Goal: Find specific page/section: Find specific page/section

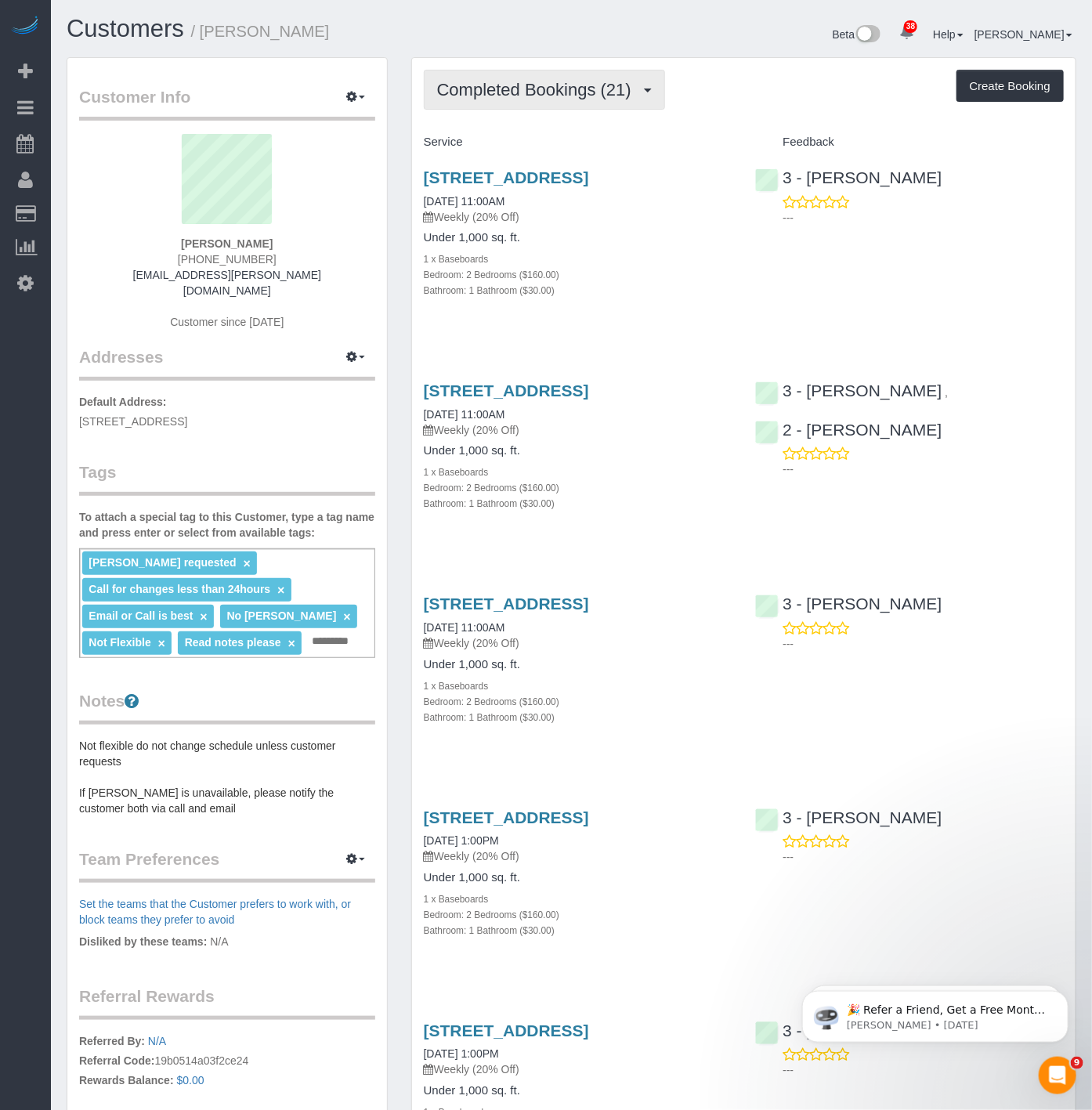
click at [496, 86] on span "Completed Bookings (21)" at bounding box center [538, 90] width 202 height 20
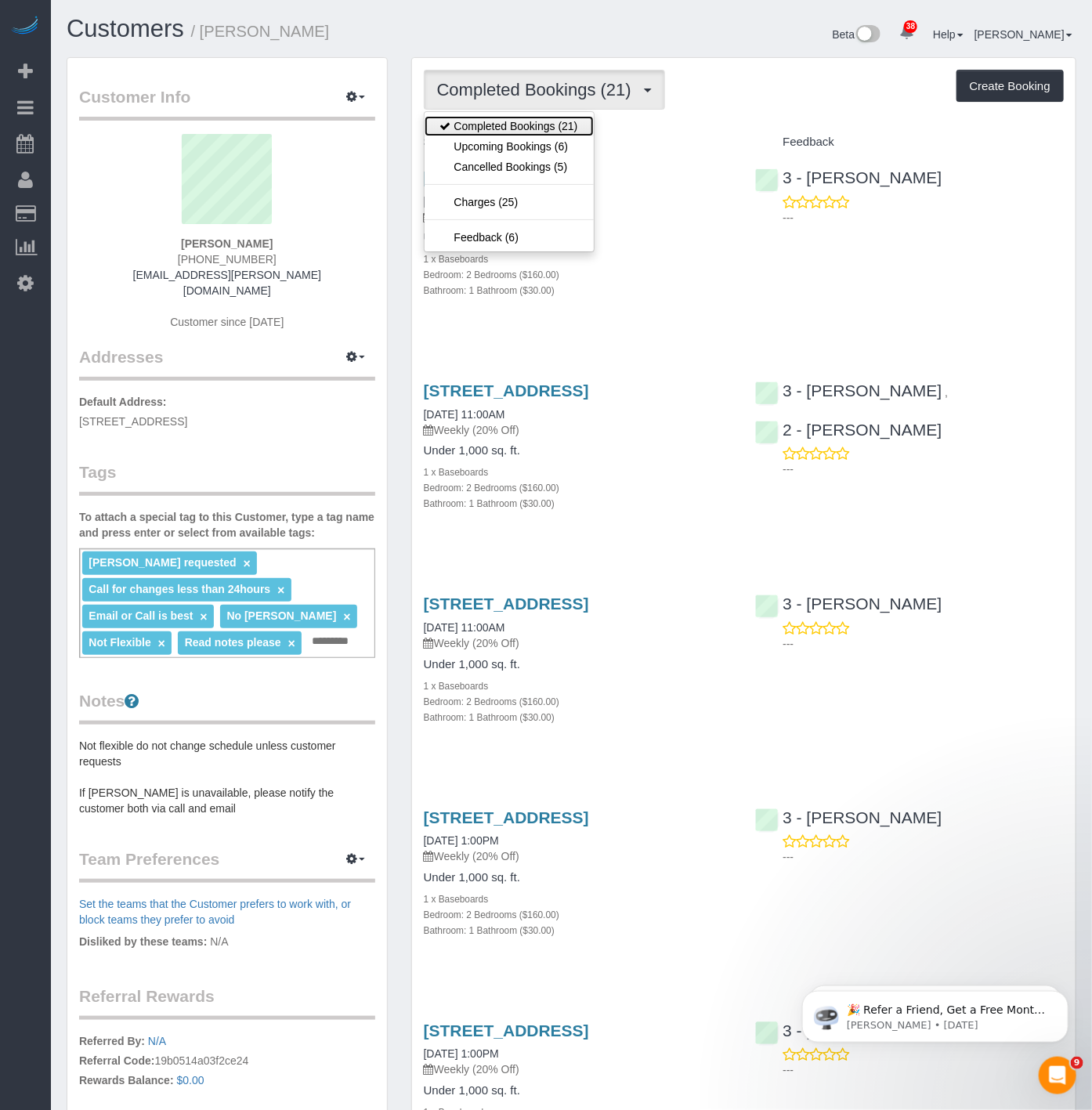
click at [505, 132] on link "Completed Bookings (21)" at bounding box center [509, 126] width 169 height 20
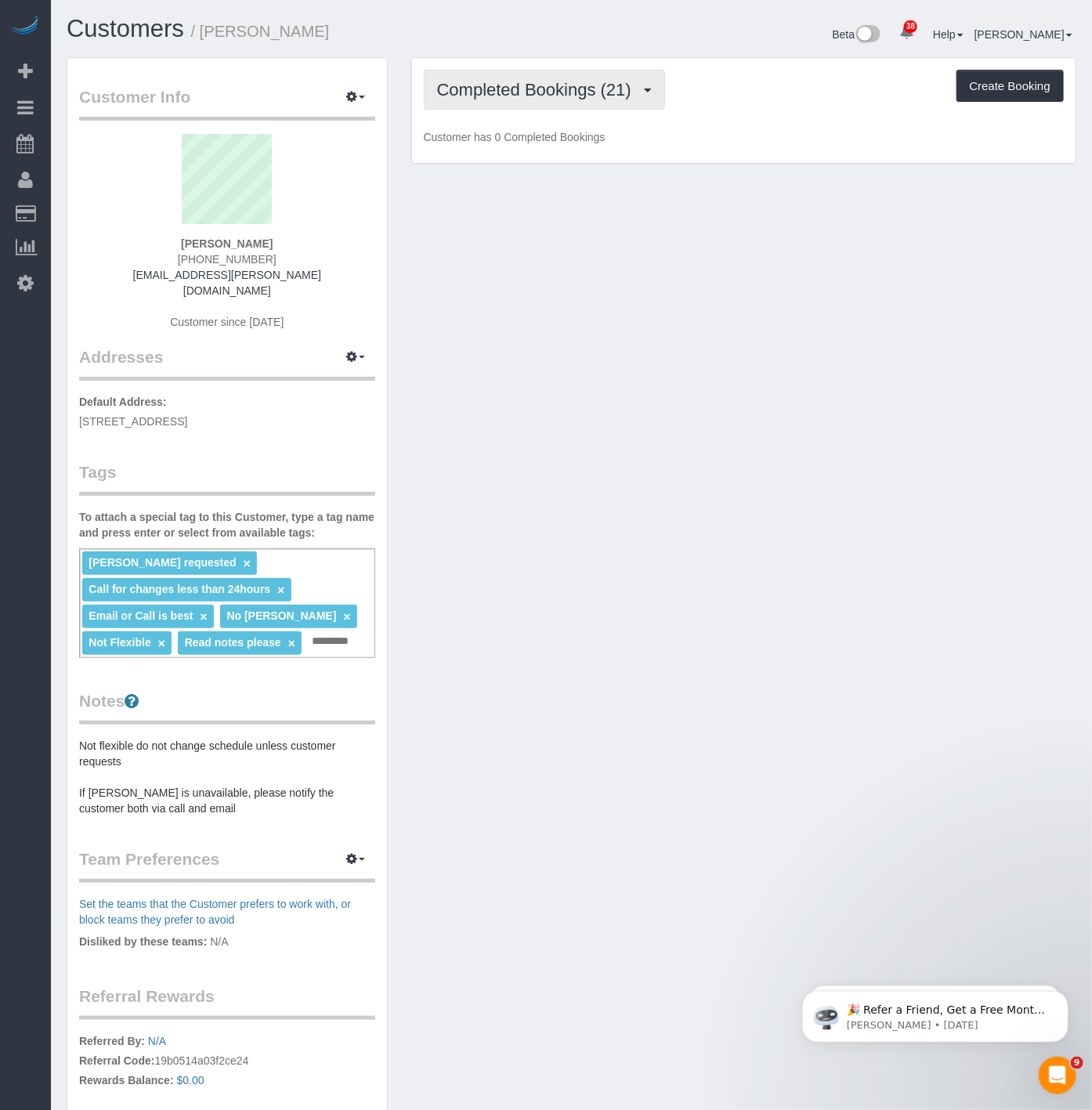
click at [502, 97] on span "Completed Bookings (21)" at bounding box center [538, 90] width 202 height 20
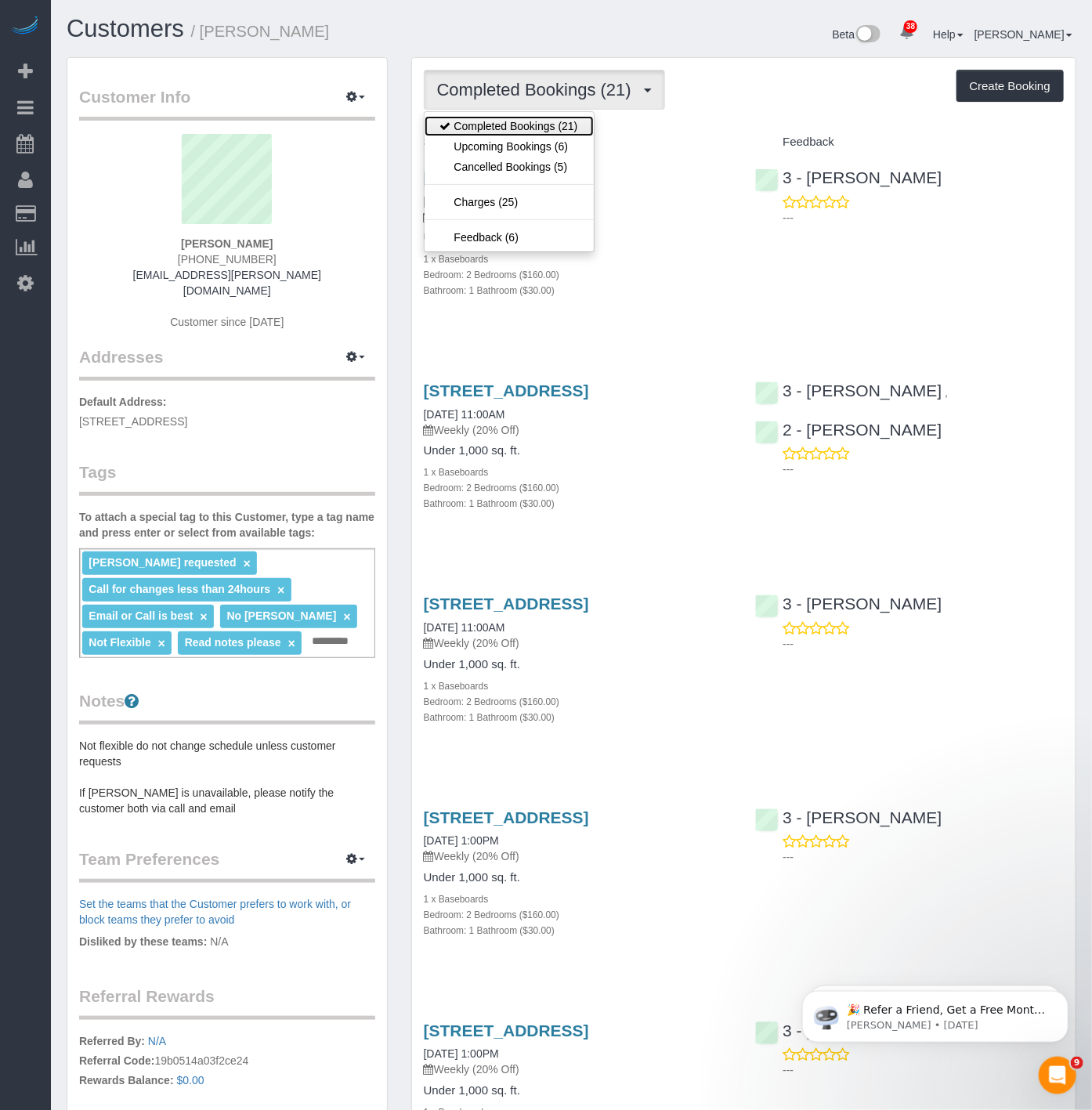
click at [510, 134] on link "Completed Bookings (21)" at bounding box center [509, 126] width 169 height 20
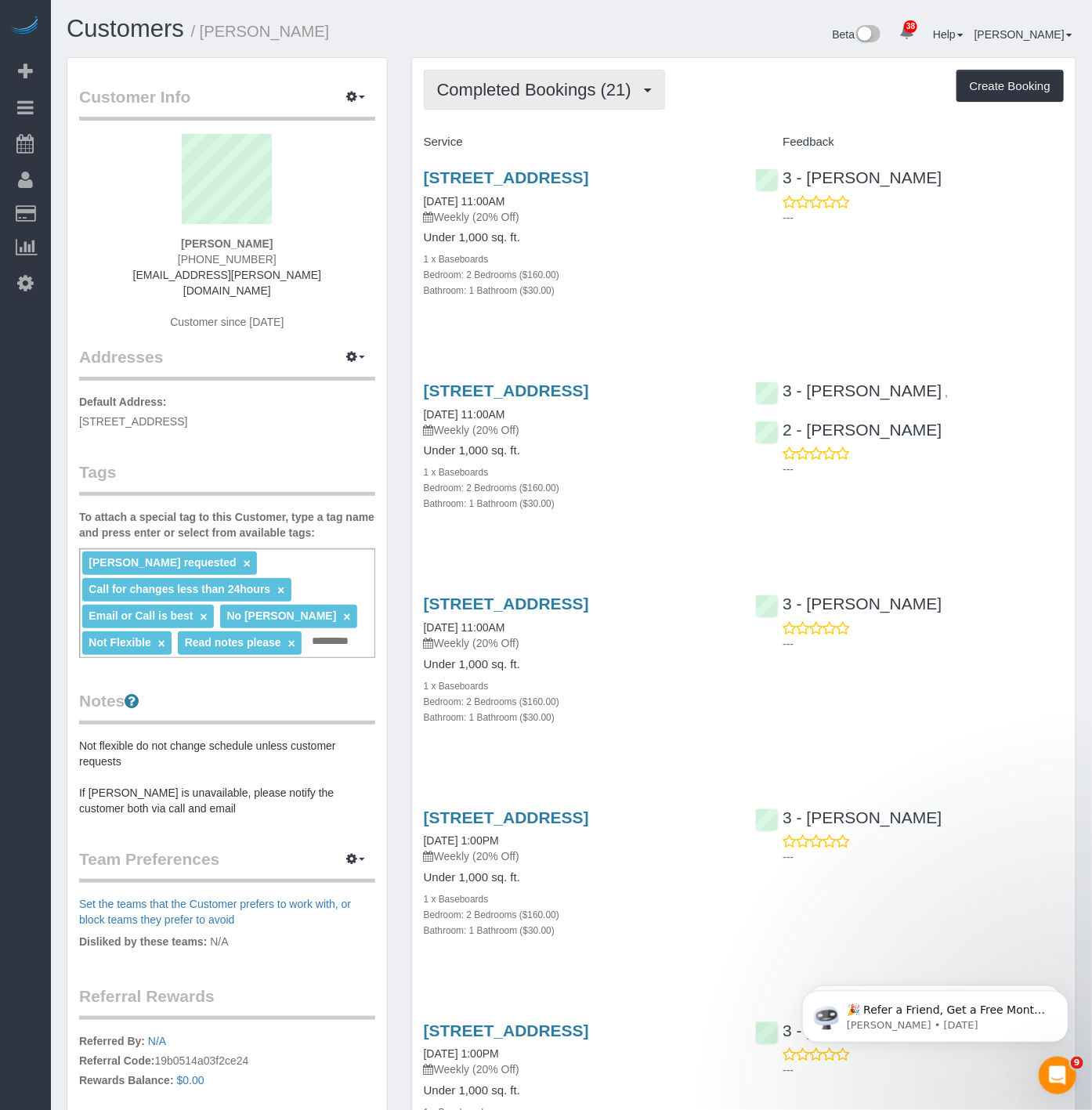
click at [445, 72] on button "Completed Bookings (21)" at bounding box center [544, 90] width 241 height 40
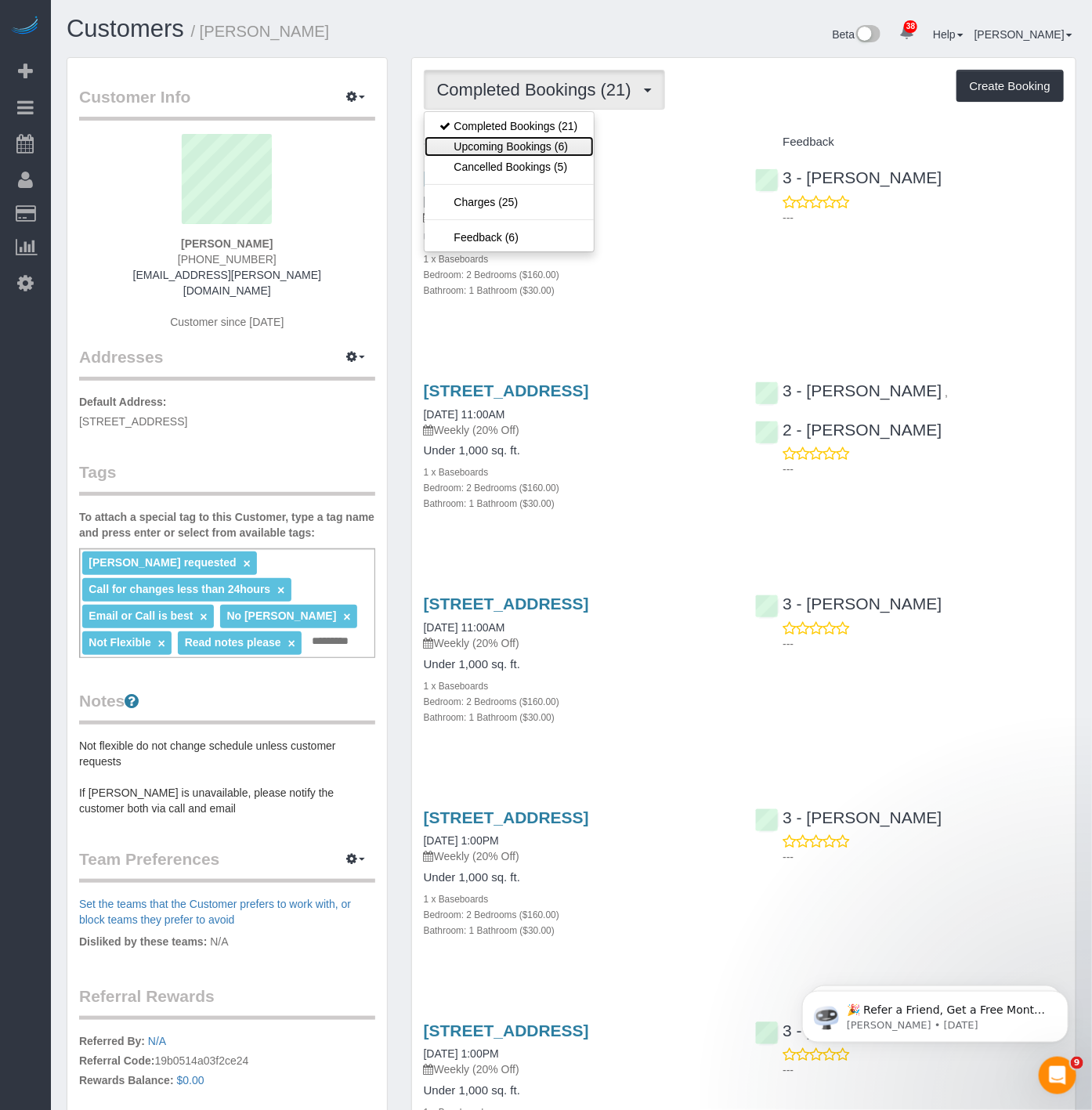
click at [475, 138] on link "Upcoming Bookings (6)" at bounding box center [509, 146] width 169 height 20
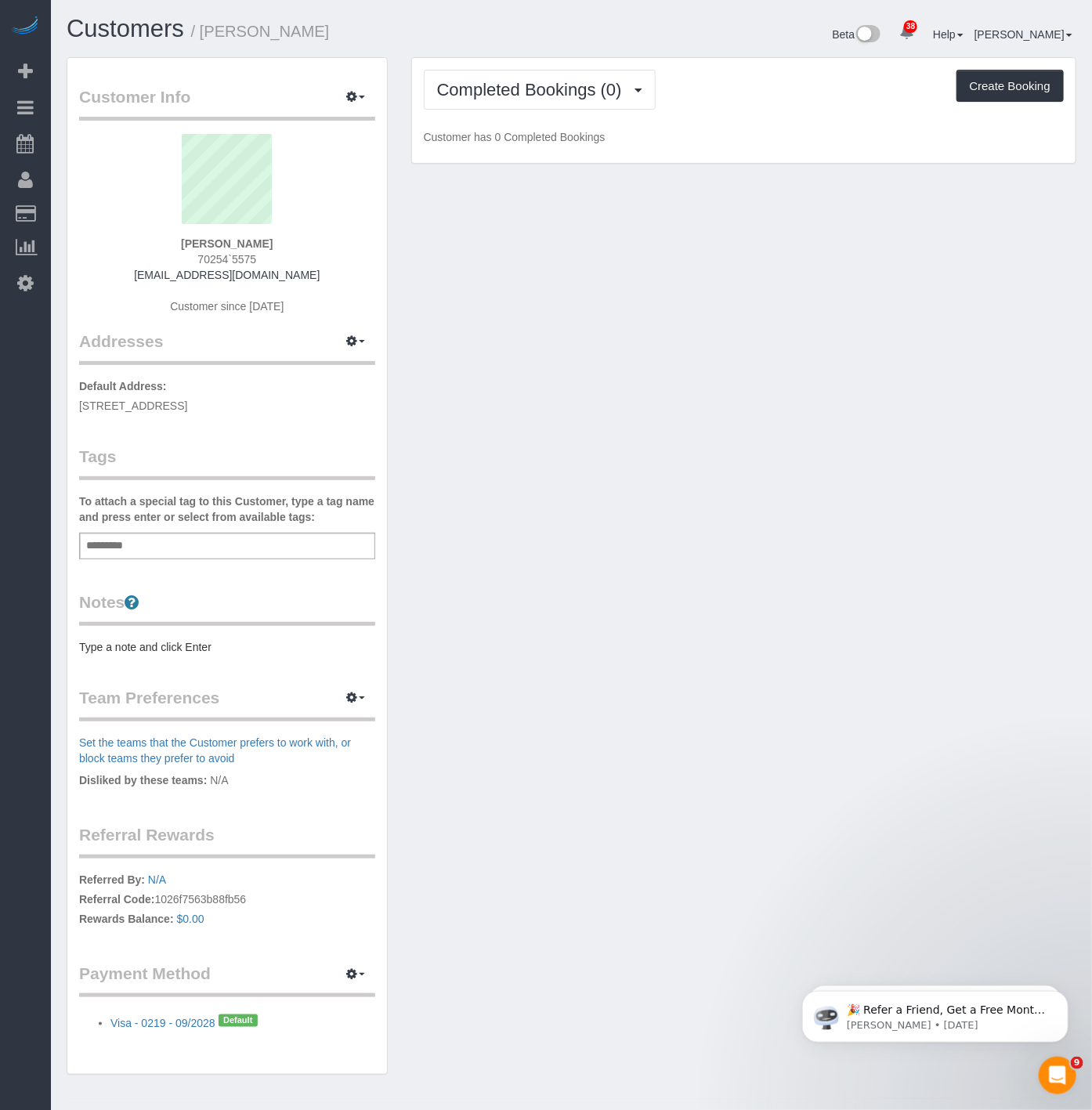
click at [354, 78] on div "Customer Info Edit Contact Info Send Message Email Preferences Special Sales Ta…" at bounding box center [227, 566] width 320 height 1017
